Goal: Task Accomplishment & Management: Complete application form

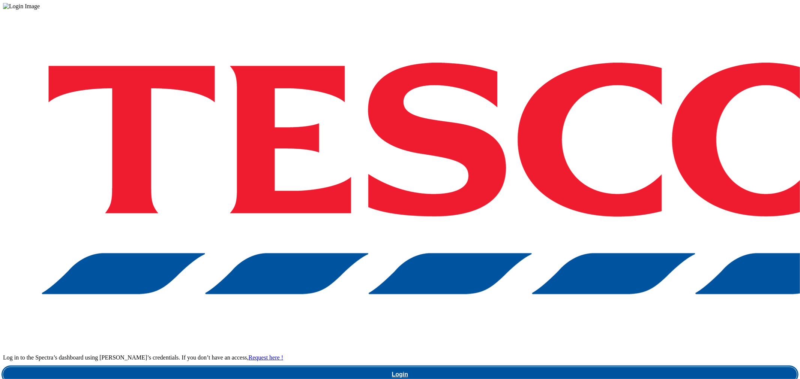
click at [589, 367] on link "Login" at bounding box center [400, 374] width 794 height 15
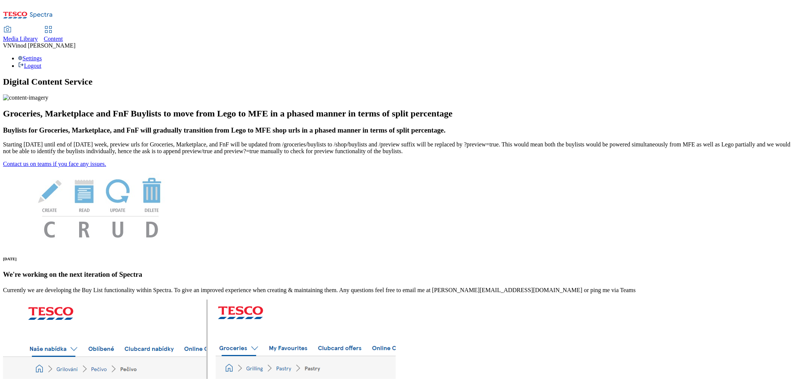
click at [63, 36] on span "Content" at bounding box center [53, 39] width 19 height 6
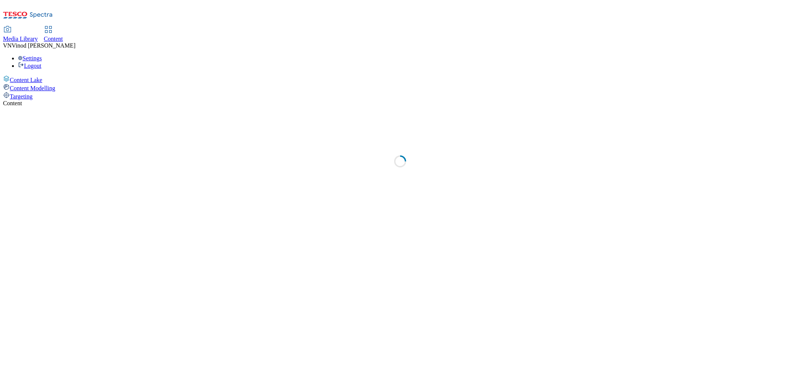
select select "ghs-[GEOGRAPHIC_DATA]"
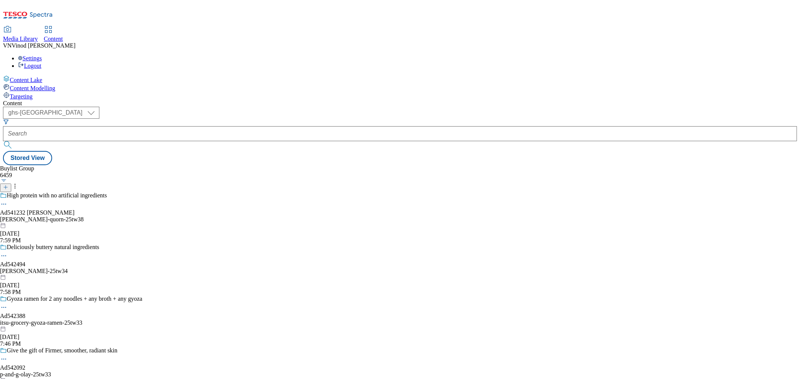
click at [7, 187] on line at bounding box center [6, 187] width 4 height 0
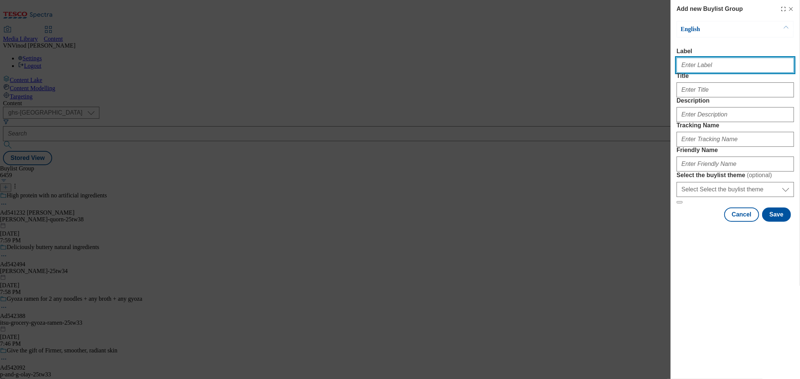
click at [719, 66] on input "Label" at bounding box center [734, 65] width 117 height 15
paste input "542196"
type input "Ad542196"
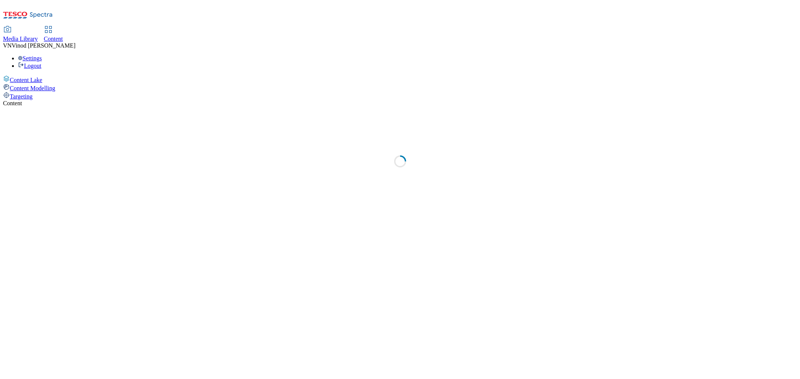
select select "ghs-[GEOGRAPHIC_DATA]"
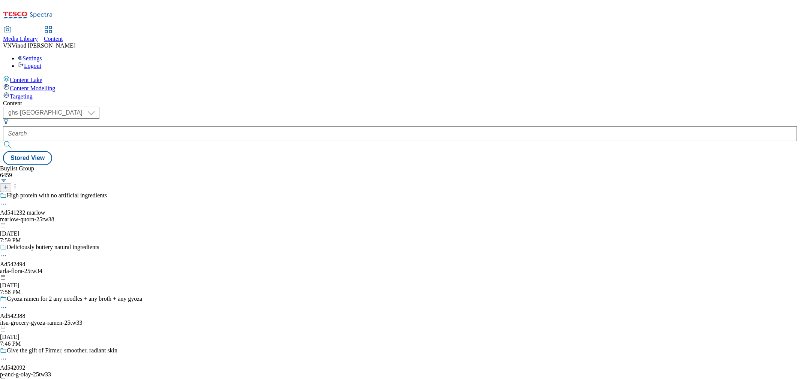
click at [8, 185] on icon at bounding box center [5, 187] width 5 height 5
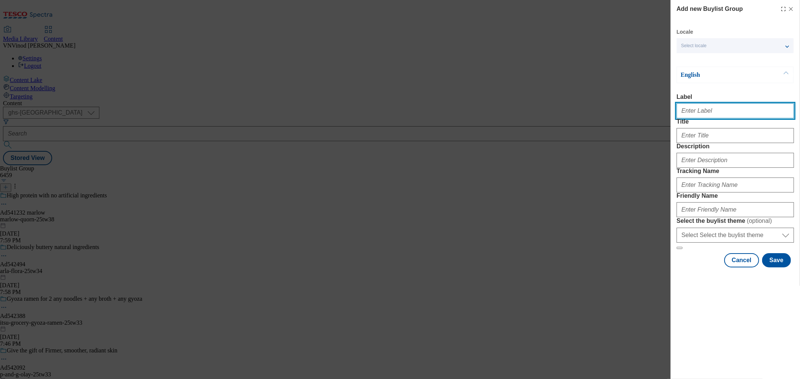
click at [710, 118] on input "Label" at bounding box center [734, 110] width 117 height 15
paste input "542196"
type input "Ad542196"
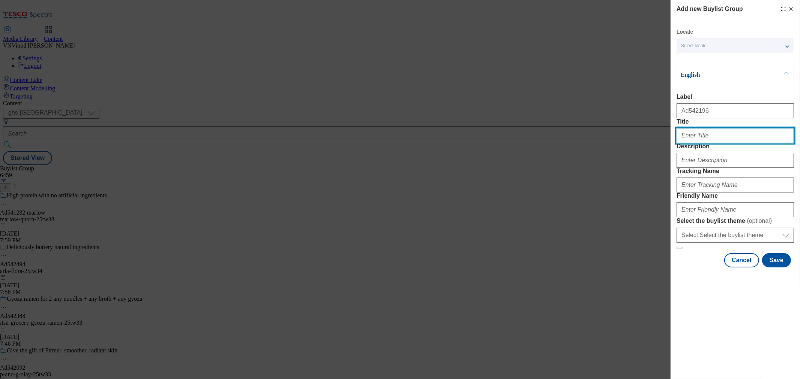
click at [700, 143] on input "Title" at bounding box center [734, 135] width 117 height 15
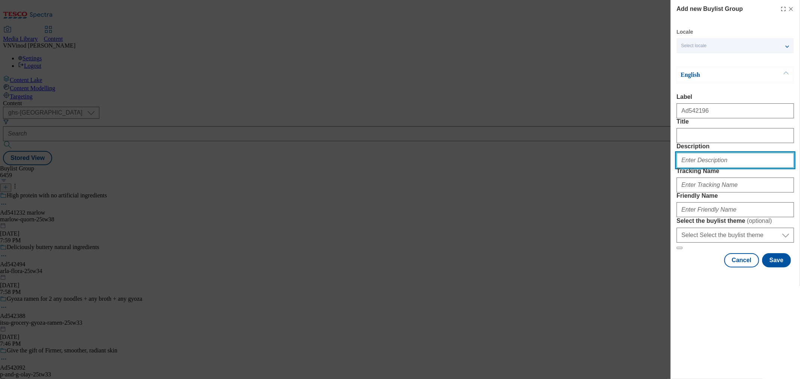
click at [699, 168] on input "Description" at bounding box center [734, 160] width 117 height 15
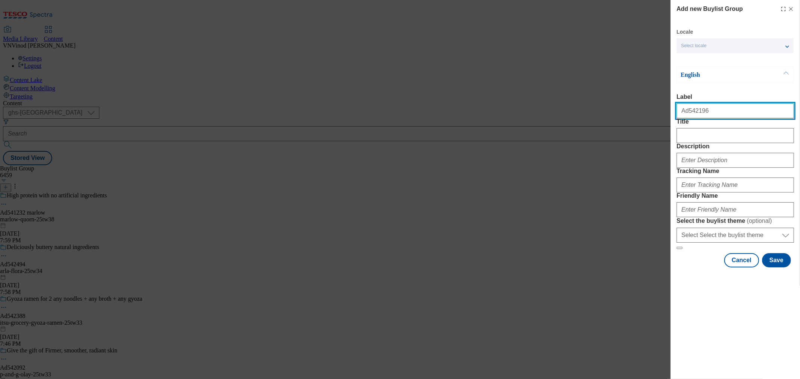
click at [718, 112] on input "Ad542196" at bounding box center [734, 110] width 117 height 15
paste input "samworth-brothers"
click at [691, 113] on input "Ad542196 samworth-brothers" at bounding box center [734, 110] width 117 height 15
type input "Ad542196 samworth-brothers"
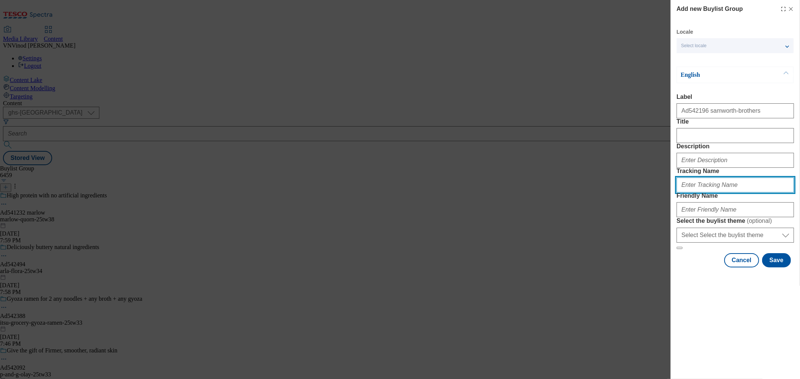
click at [717, 193] on input "Tracking Name" at bounding box center [734, 185] width 117 height 15
paste input "Ad542196"
click at [694, 193] on input "Dh_ADAd542196" at bounding box center [734, 185] width 117 height 15
type input "Dh_AD542196"
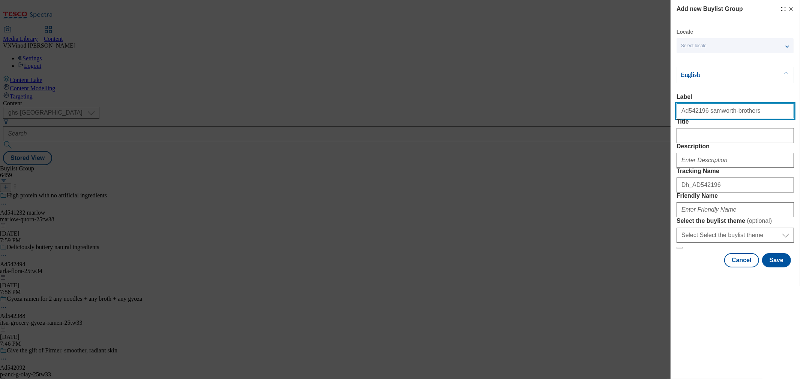
drag, startPoint x: 742, startPoint y: 115, endPoint x: 702, endPoint y: 117, distance: 40.6
click at [702, 117] on input "Ad542196 samworth-brothers" at bounding box center [734, 110] width 117 height 15
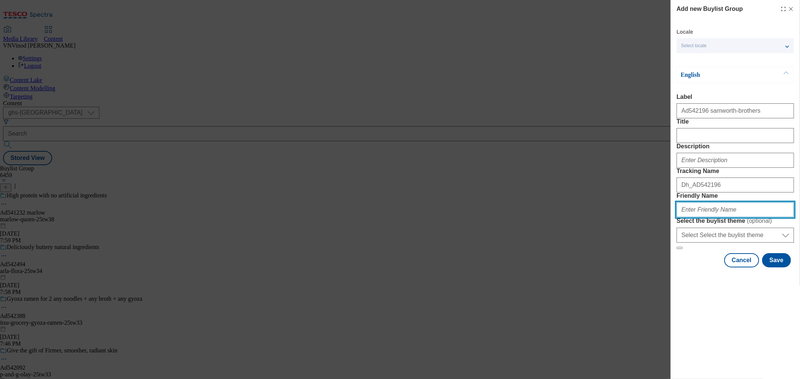
click at [703, 217] on input "Friendly Name" at bounding box center [734, 209] width 117 height 15
paste input "samworth-brothers"
drag, startPoint x: 752, startPoint y: 263, endPoint x: 526, endPoint y: 264, distance: 225.7
click at [538, 264] on div "Add new Buylist Group Locale Select locale English Welsh English Label Ad542196…" at bounding box center [400, 189] width 800 height 379
type input "samworth-brothers-25tw34"
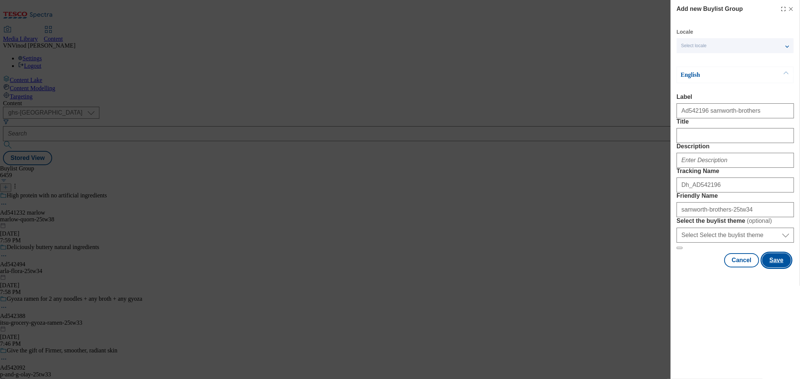
click at [775, 268] on button "Save" at bounding box center [776, 260] width 29 height 14
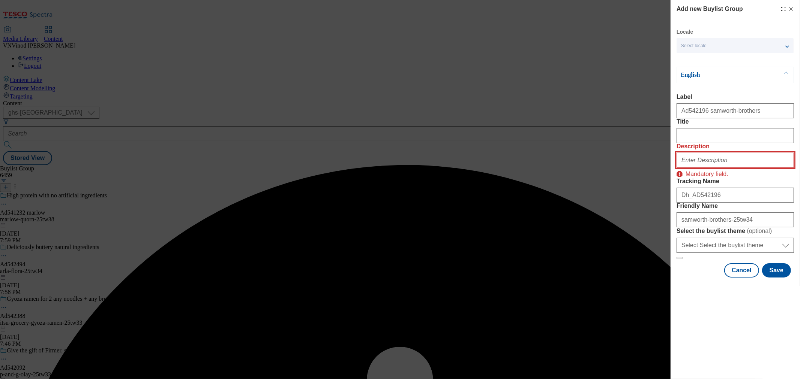
click at [714, 168] on input "Description" at bounding box center [734, 160] width 117 height 15
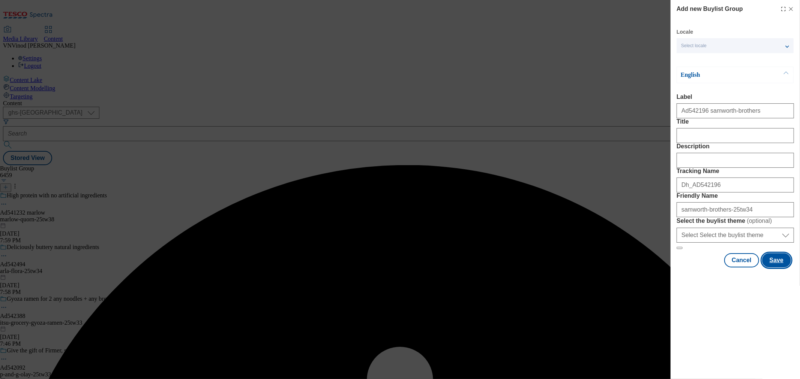
click at [778, 268] on button "Save" at bounding box center [776, 260] width 29 height 14
click at [704, 143] on input "Title" at bounding box center [734, 135] width 117 height 15
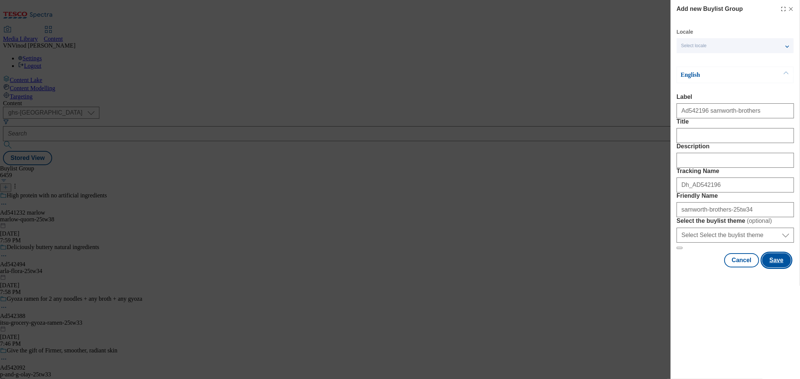
click at [776, 268] on button "Save" at bounding box center [776, 260] width 29 height 14
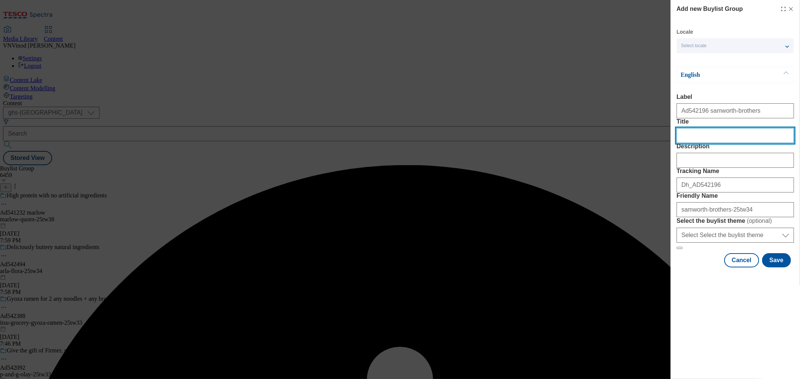
click at [721, 143] on input "Title" at bounding box center [734, 135] width 117 height 15
click at [777, 268] on button "Save" at bounding box center [776, 260] width 29 height 14
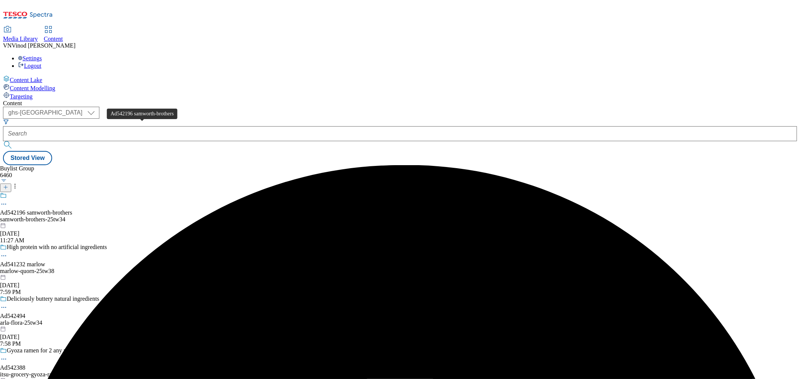
click at [72, 210] on div "Ad542196 samworth-brothers" at bounding box center [36, 213] width 72 height 7
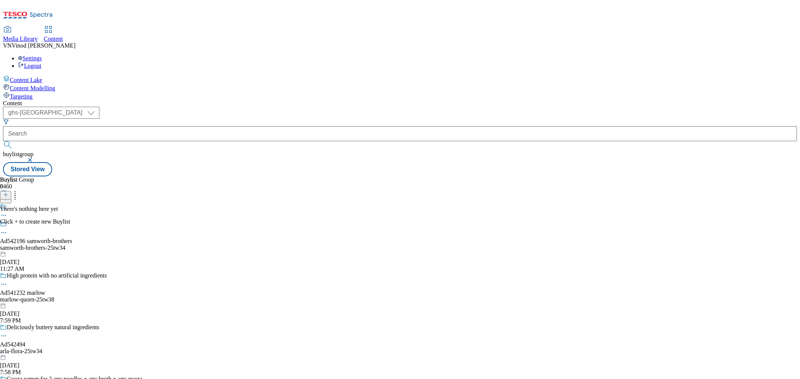
click at [8, 192] on icon at bounding box center [5, 194] width 5 height 5
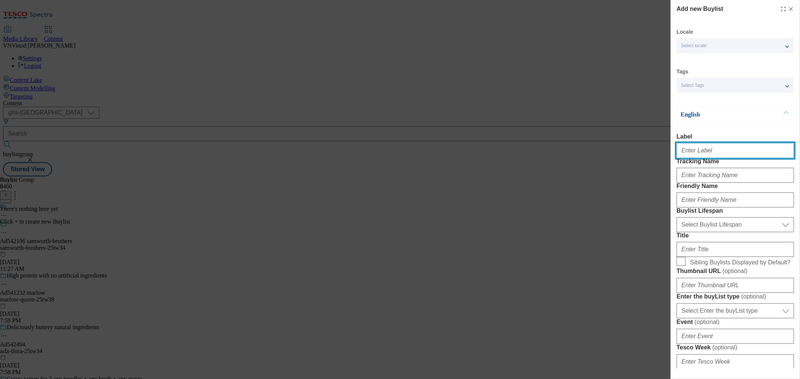
click at [722, 155] on input "Label" at bounding box center [734, 150] width 117 height 15
paste input "542196"
type input "Ad542196"
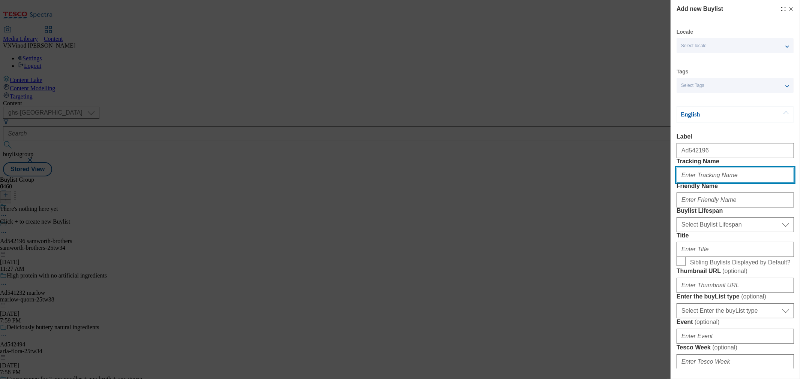
click at [711, 183] on input "Tracking Name" at bounding box center [734, 175] width 117 height 15
paste input "542196"
type input "Dh_AD542196"
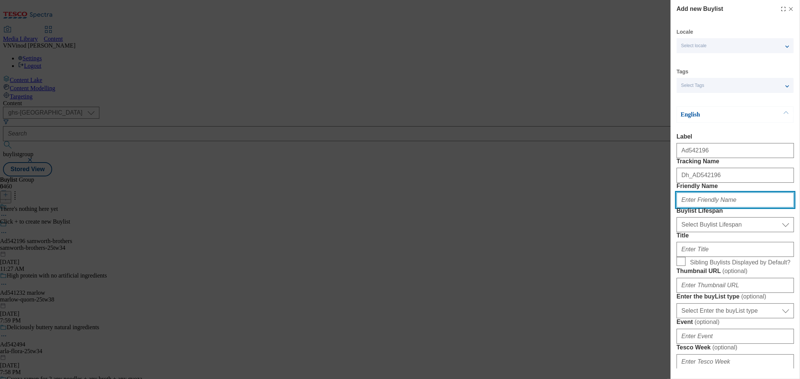
click at [717, 208] on input "Friendly Name" at bounding box center [734, 200] width 117 height 15
paste input "samworth-brothers"
type input "samworth-brothers"
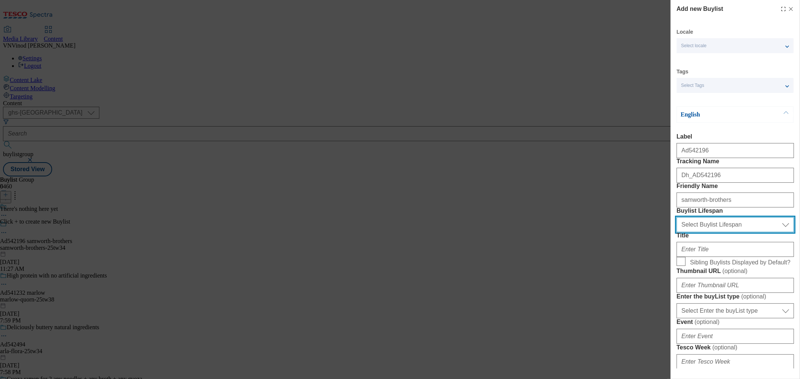
click at [725, 232] on select "Select Buylist Lifespan evergreen seasonal tactical" at bounding box center [734, 224] width 117 height 15
select select "seasonal"
click at [676, 232] on select "Select Buylist Lifespan evergreen seasonal tactical" at bounding box center [734, 224] width 117 height 15
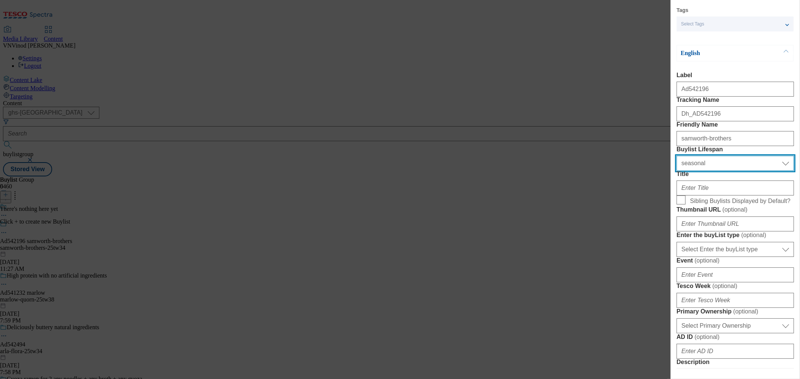
scroll to position [83, 0]
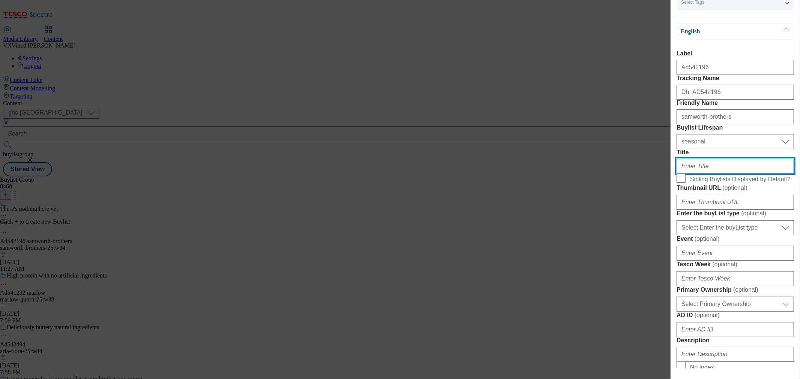
click at [718, 174] on input "Title" at bounding box center [734, 166] width 117 height 15
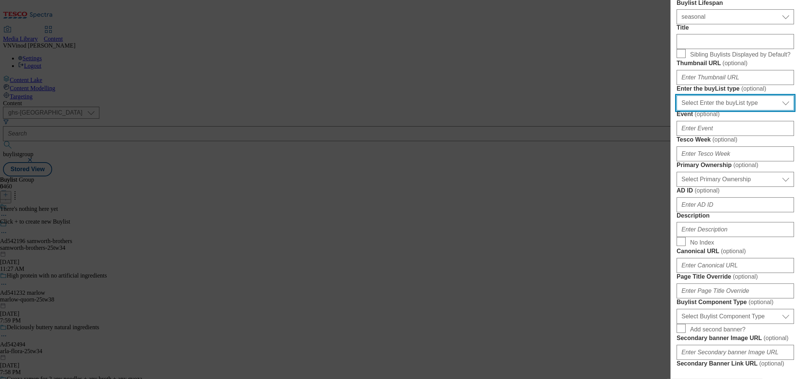
click at [758, 111] on select "Select Enter the buyList type event supplier funded long term >4 weeks supplier…" at bounding box center [734, 103] width 117 height 15
select select "supplier funded short term 1-3 weeks"
click at [676, 111] on select "Select Enter the buyList type event supplier funded long term >4 weeks supplier…" at bounding box center [734, 103] width 117 height 15
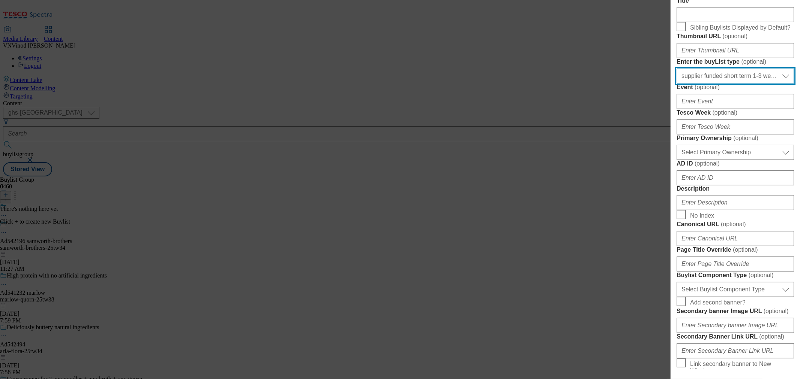
scroll to position [291, 0]
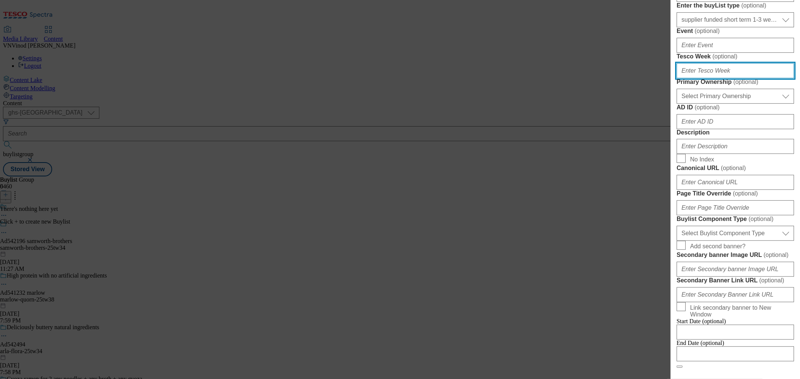
click at [729, 78] on input "Tesco Week ( optional )" at bounding box center [734, 70] width 117 height 15
type input "34"
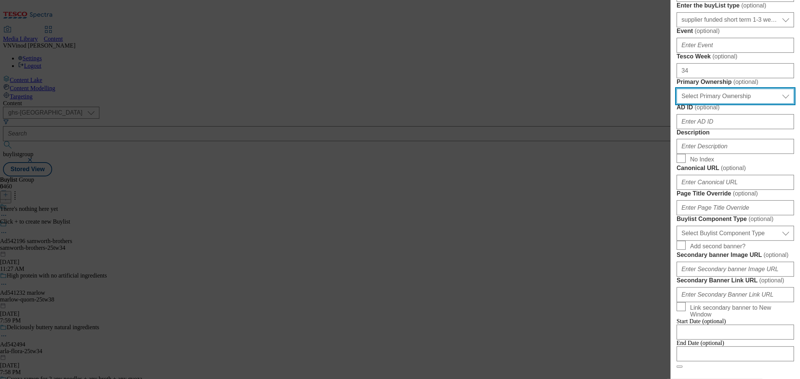
click at [766, 104] on select "Select Primary Ownership [PERSON_NAME]" at bounding box center [734, 96] width 117 height 15
select select "dunnhumby"
click at [676, 104] on select "Select Primary Ownership [PERSON_NAME]" at bounding box center [734, 96] width 117 height 15
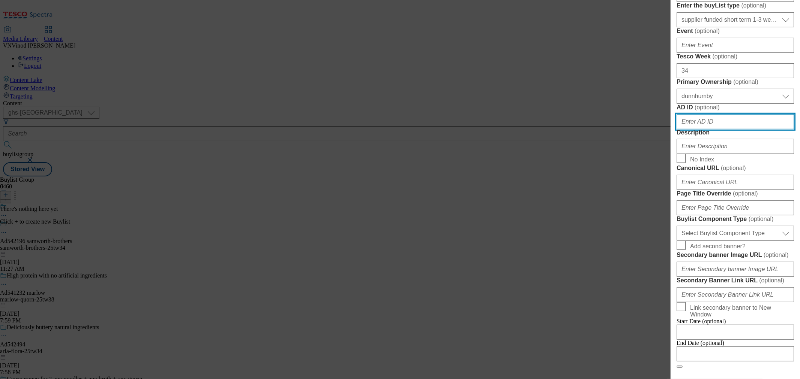
click at [720, 129] on input "AD ID ( optional )" at bounding box center [734, 121] width 117 height 15
paste input "542196"
type input "542196"
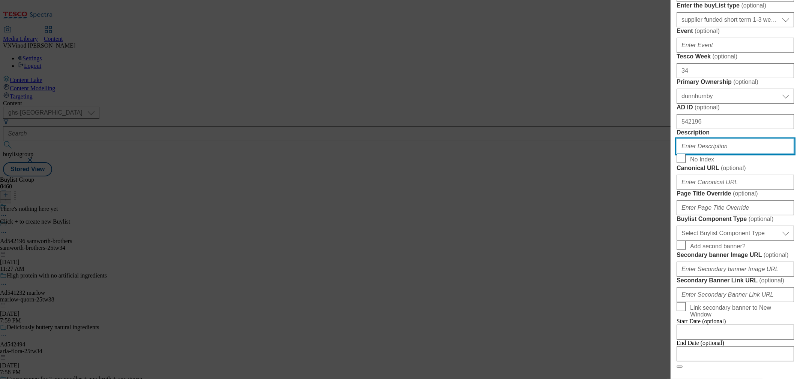
click at [710, 154] on input "Description" at bounding box center [734, 146] width 117 height 15
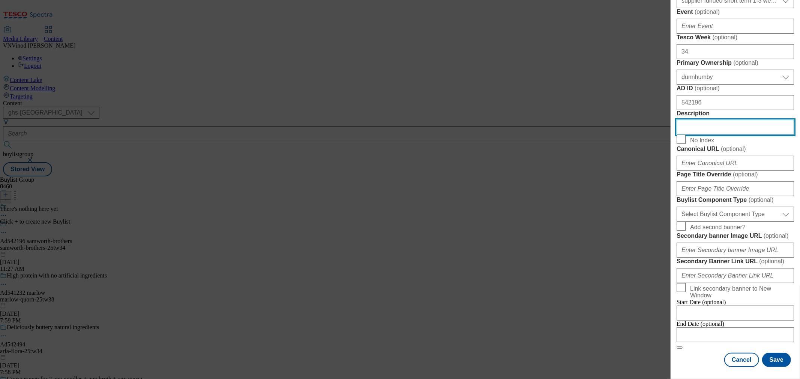
scroll to position [417, 0]
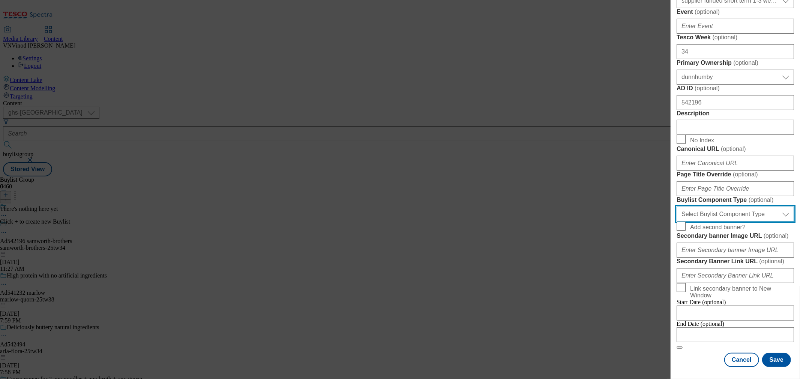
click at [740, 222] on select "Select Buylist Component Type Banner Competition Header Meal" at bounding box center [734, 214] width 117 height 15
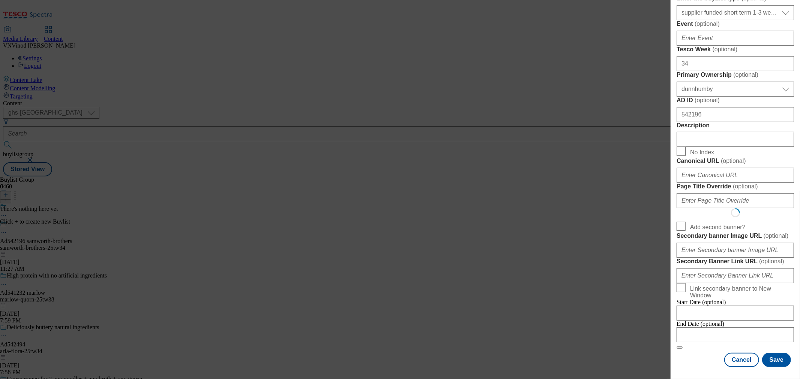
scroll to position [0, 0]
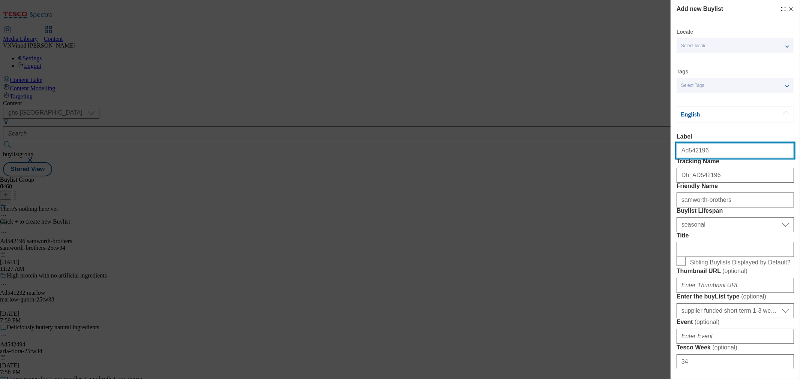
select select "Banner"
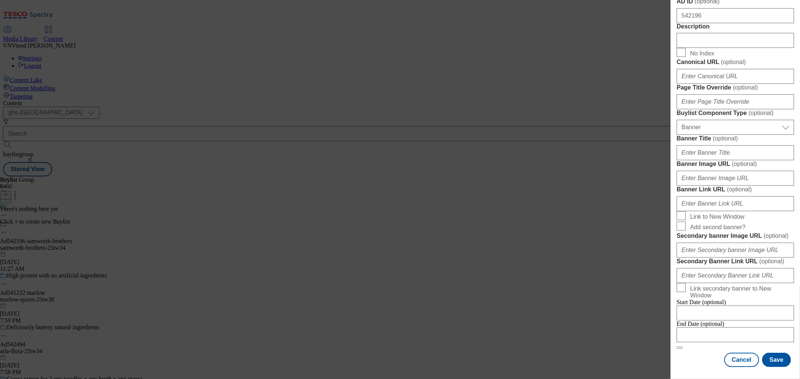
scroll to position [723, 0]
click at [718, 328] on input "Modal" at bounding box center [734, 335] width 117 height 15
select select "2025"
select select "October"
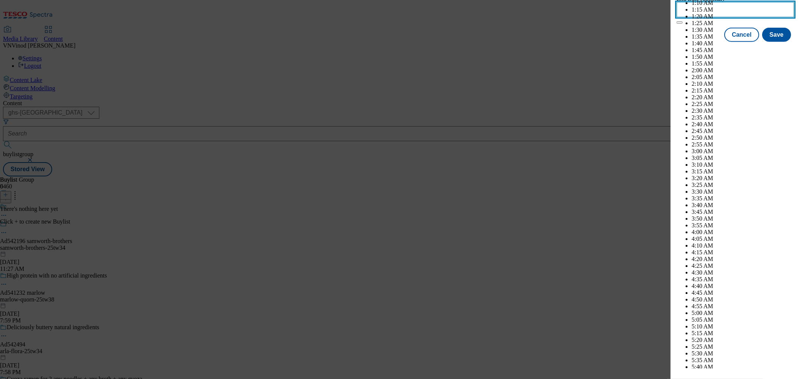
scroll to position [1898, 0]
select select "2026"
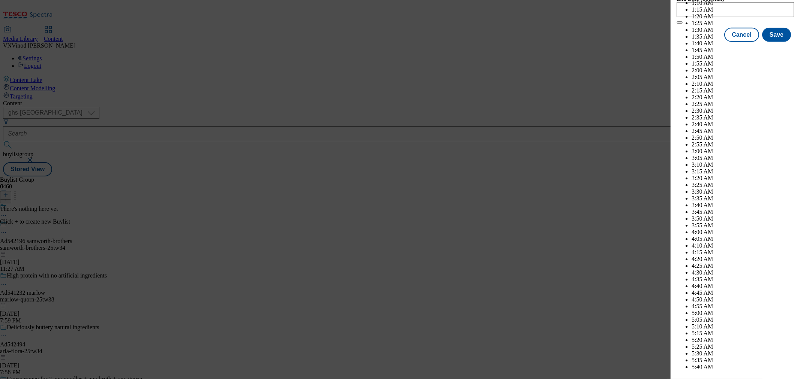
select select "January"
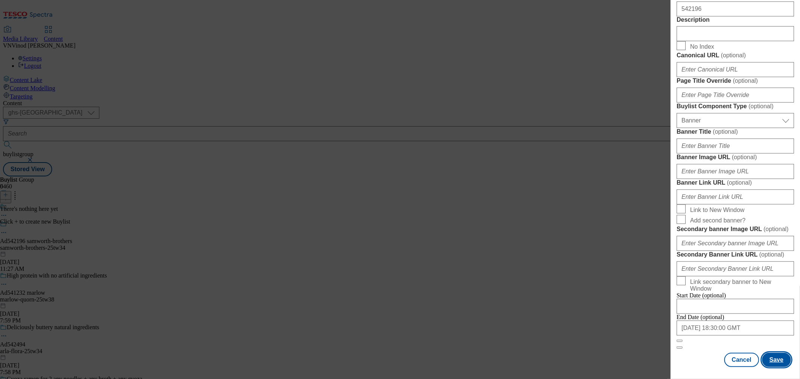
click at [779, 357] on button "Save" at bounding box center [776, 360] width 29 height 14
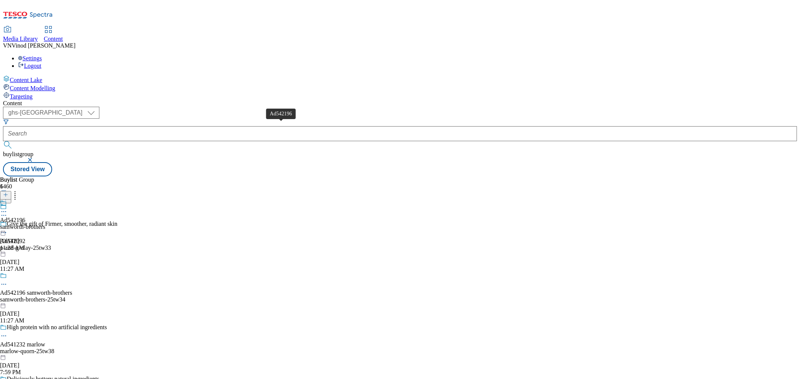
click at [25, 217] on div "Ad542196" at bounding box center [12, 220] width 25 height 7
click at [8, 192] on icon at bounding box center [5, 194] width 5 height 5
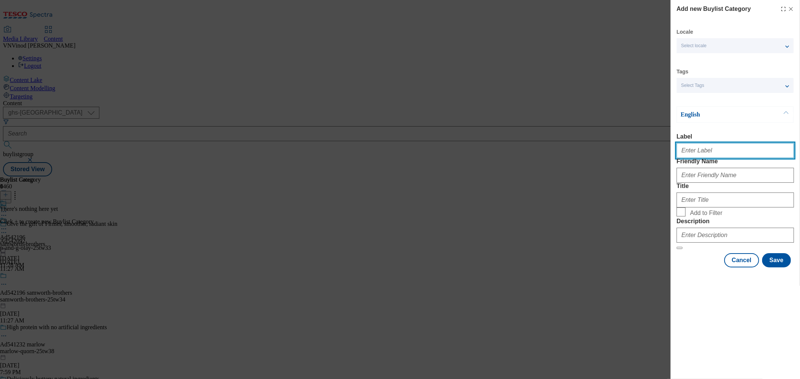
click at [704, 154] on input "Label" at bounding box center [734, 150] width 117 height 15
paste input "542196"
type input "Ad542196"
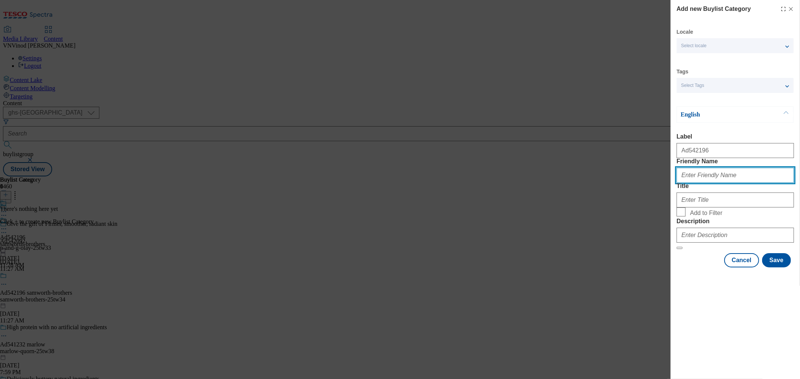
click at [704, 183] on input "Friendly Name" at bounding box center [734, 175] width 117 height 15
paste input "samworth-brothers"
type input "samworth-brothers"
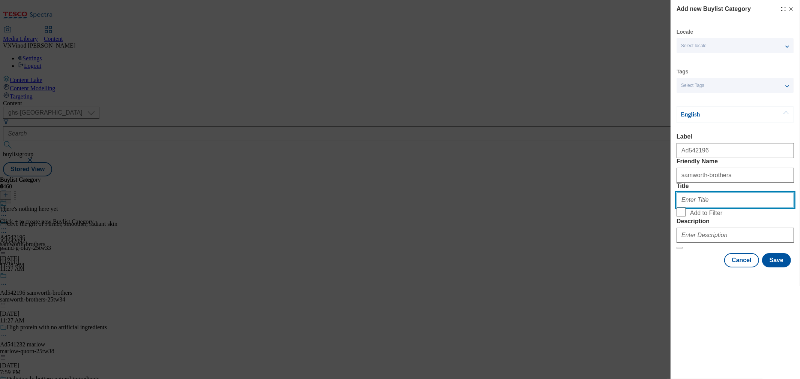
click at [709, 208] on input "Title" at bounding box center [734, 200] width 117 height 15
paste input "Samworth Brothers Ltd"
type input "Samworth Brothers Ltd"
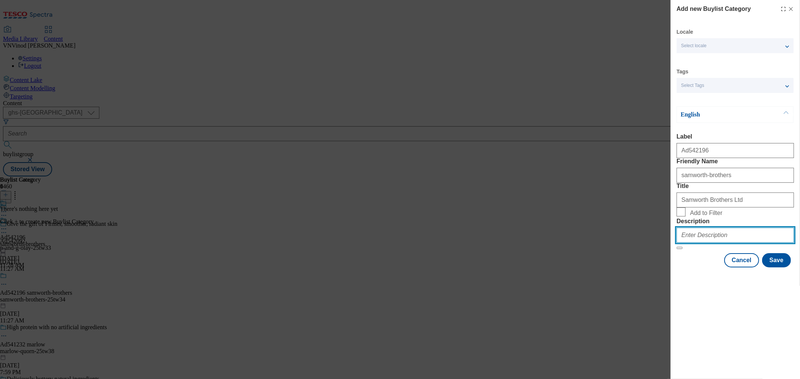
click at [709, 243] on input "Description" at bounding box center [734, 235] width 117 height 15
click at [779, 268] on button "Save" at bounding box center [776, 260] width 29 height 14
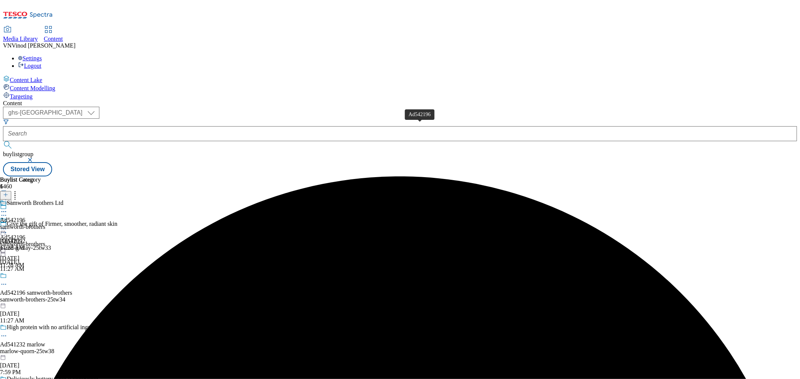
click at [25, 217] on div "Ad542196" at bounding box center [12, 220] width 25 height 7
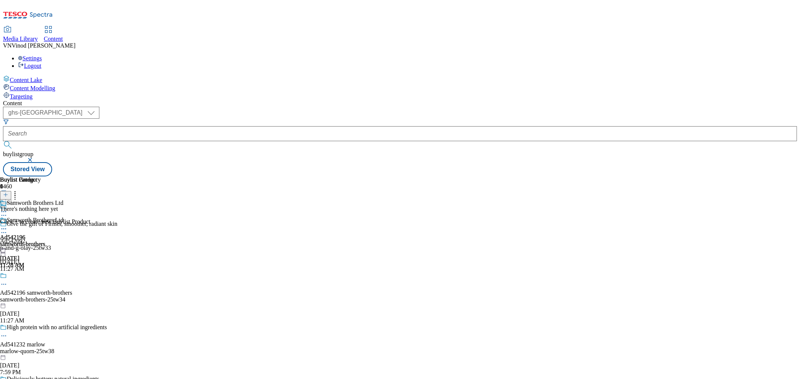
click at [8, 192] on icon at bounding box center [5, 194] width 5 height 5
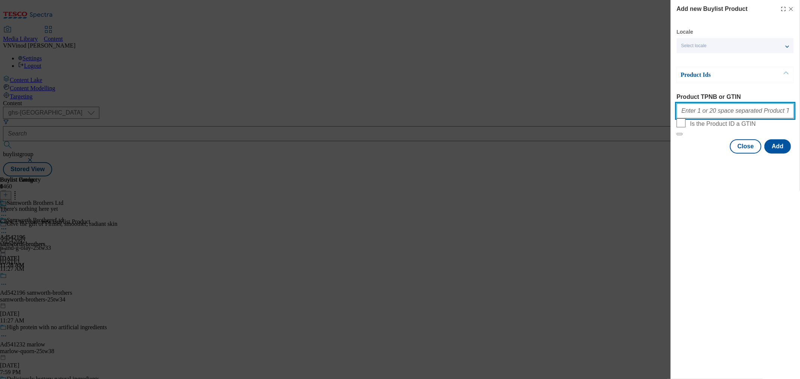
click at [721, 116] on input "Product TPNB or GTIN" at bounding box center [734, 110] width 117 height 15
paste input "96813096 96875874 96537336 96769228 96875655"
type input "96813096 96875874 96537336 96769228 96875655"
click at [778, 154] on button "Add" at bounding box center [777, 146] width 27 height 14
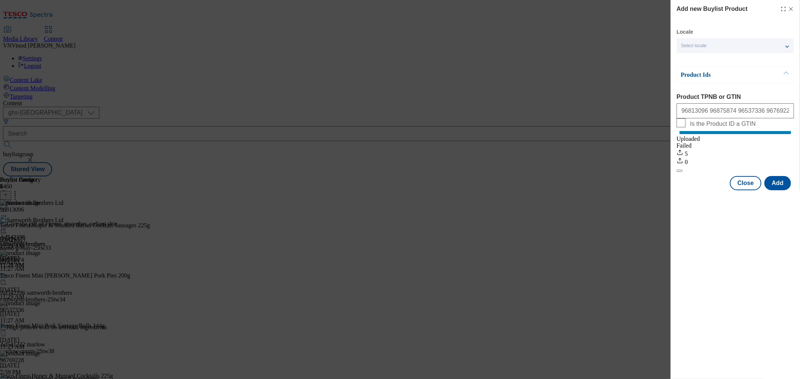
click at [791, 9] on icon "Modal" at bounding box center [791, 9] width 6 height 6
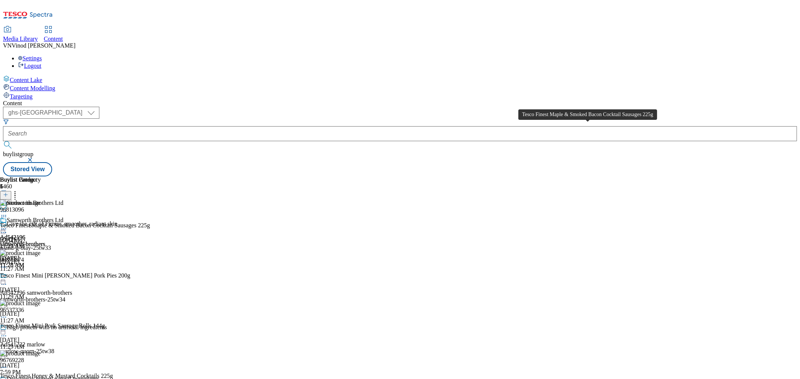
click at [150, 222] on div "Tesco Finest Maple & Smoked Bacon Cocktail Sausages 225g" at bounding box center [75, 225] width 150 height 7
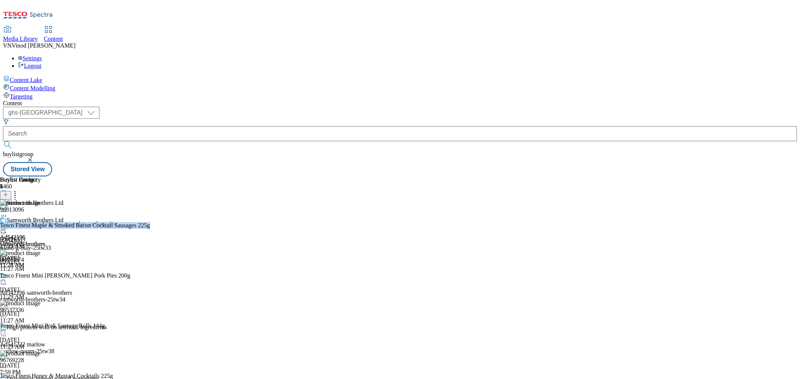
copy div "Tesco Finest Maple & Smoked Bacon Cocktail Sausages 225g"
click at [3, 284] on circle at bounding box center [1, 284] width 1 height 1
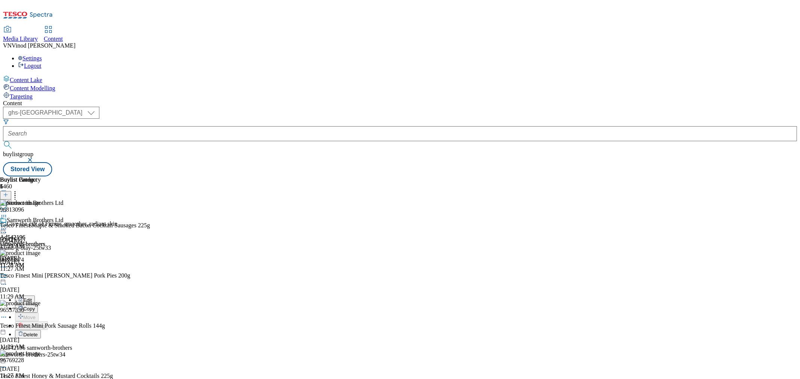
click at [35, 296] on button "Edit" at bounding box center [25, 300] width 20 height 9
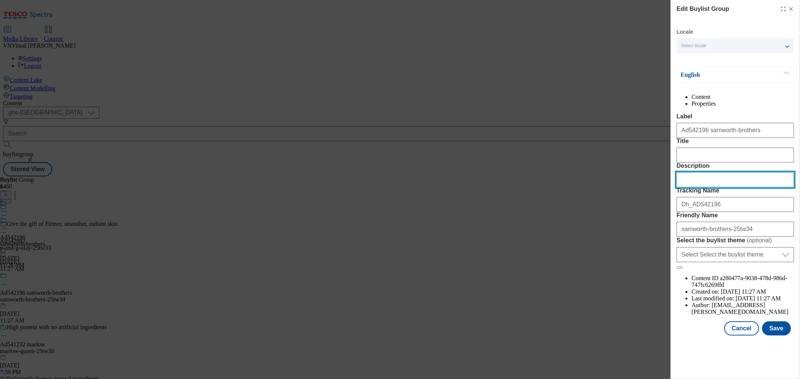
click at [705, 187] on input "Description" at bounding box center [734, 179] width 117 height 15
paste input "Tesco Finest Maple & Smoked Bacon Cocktail Sausages 225g"
type input "Tesco Finest Maple & Smoked Bacon Cocktail Sausages 225g"
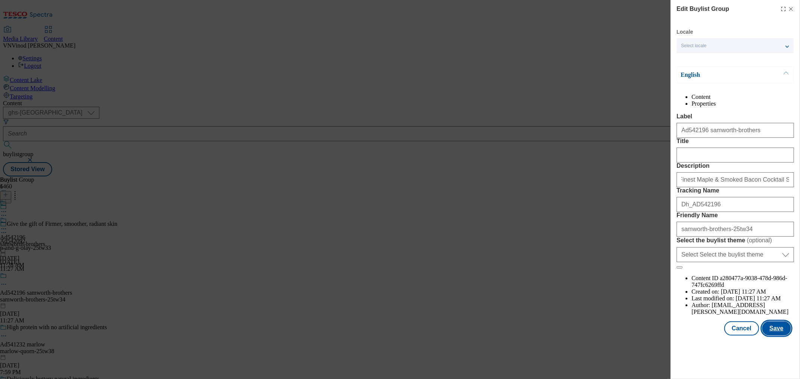
click at [766, 336] on button "Save" at bounding box center [776, 329] width 29 height 14
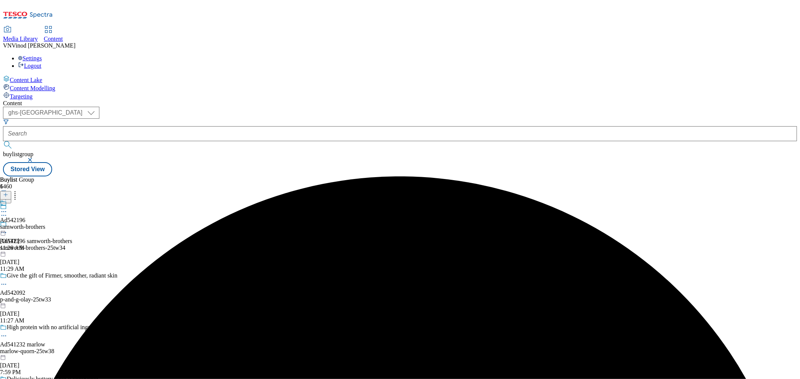
click at [7, 208] on icon at bounding box center [3, 211] width 7 height 7
click at [35, 223] on button "Edit" at bounding box center [25, 227] width 20 height 9
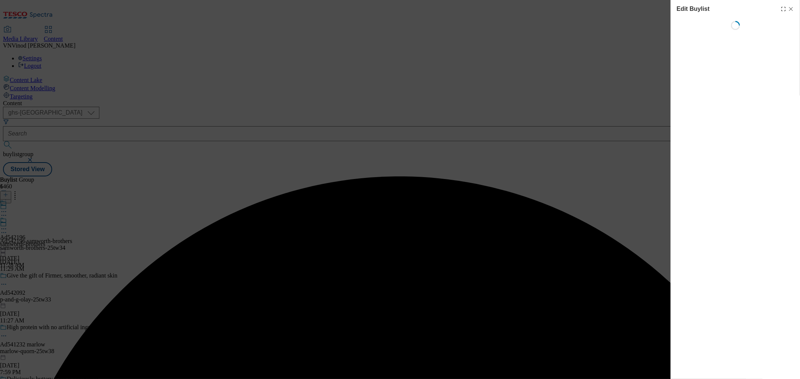
select select "seasonal"
select select "supplier funded short term 1-3 weeks"
select select "dunnhumby"
select select "Banner"
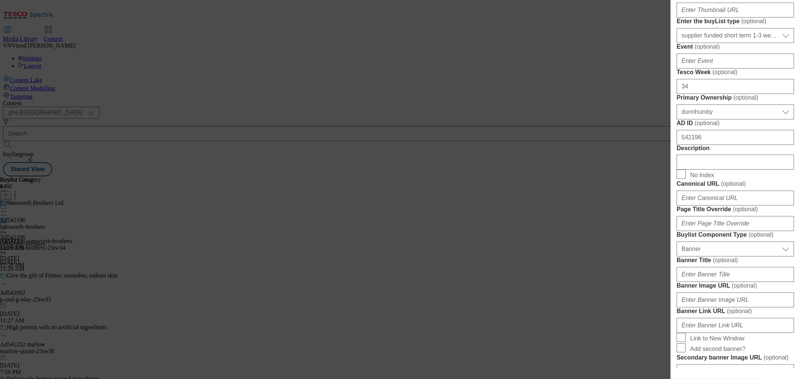
scroll to position [333, 0]
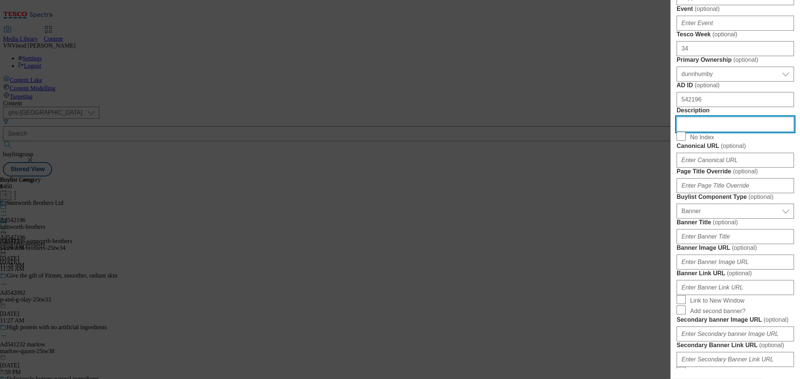
click at [711, 132] on input "Description" at bounding box center [734, 124] width 117 height 15
paste input "Tesco Finest Maple & Smoked Bacon Cocktail Sausages 225g"
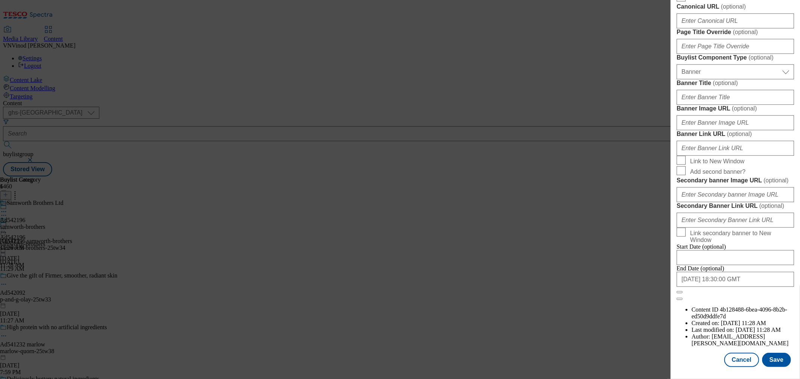
scroll to position [750, 0]
type input "Tesco Finest Maple & Smoked Bacon Cocktail Sausages 225g"
click at [781, 357] on button "Save" at bounding box center [776, 360] width 29 height 14
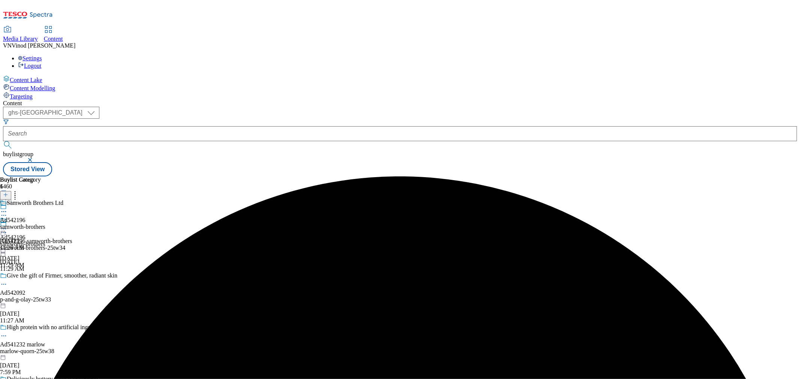
click at [7, 208] on icon at bounding box center [3, 211] width 7 height 7
click at [35, 223] on button "Edit" at bounding box center [25, 227] width 20 height 9
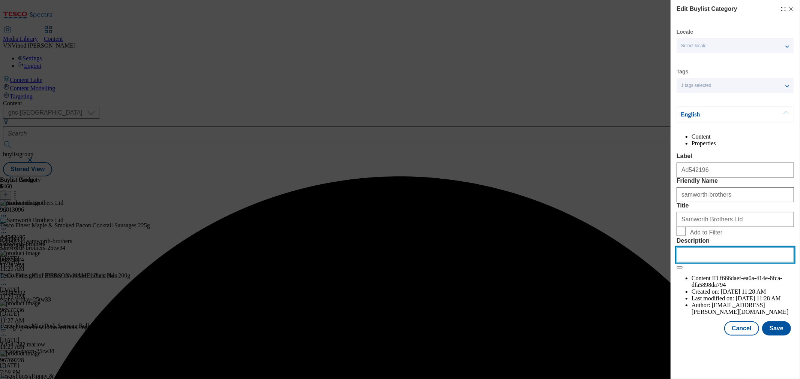
click at [736, 262] on input "Description" at bounding box center [734, 254] width 117 height 15
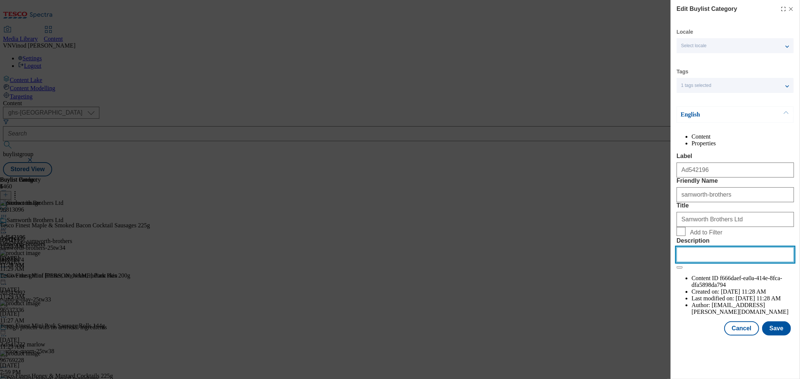
paste input "Tesco Finest Maple & Smoked Bacon Cocktail Sausages 225g"
type input "Tesco Finest Maple & Smoked Bacon Cocktail Sausages 225g"
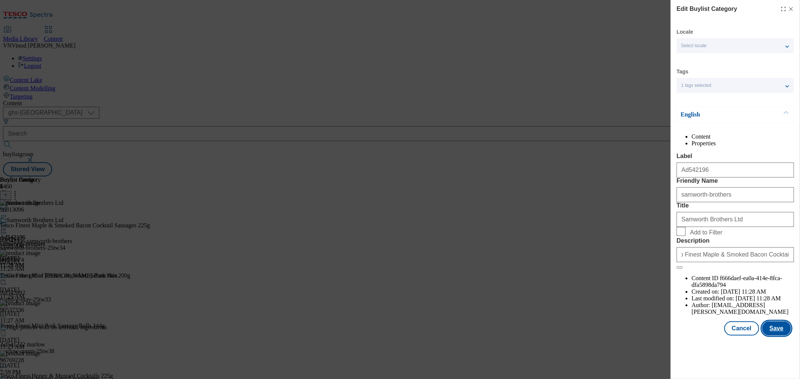
click at [782, 336] on button "Save" at bounding box center [776, 329] width 29 height 14
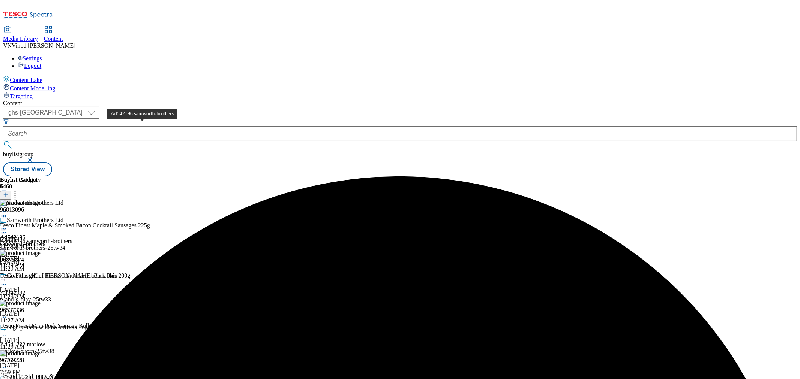
click at [72, 238] on div "Ad542196 samworth-brothers" at bounding box center [36, 241] width 72 height 7
